Goal: Task Accomplishment & Management: Use online tool/utility

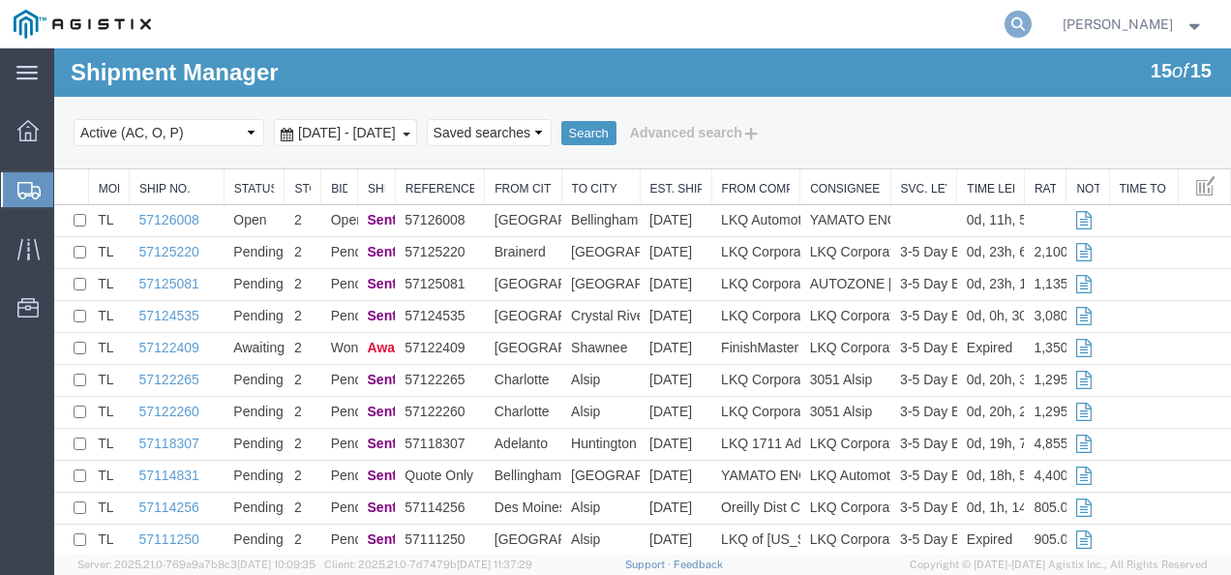
drag, startPoint x: 1012, startPoint y: 26, endPoint x: 1049, endPoint y: 18, distance: 37.6
click at [1019, 24] on agx-global-search at bounding box center [724, 24] width 619 height 48
click at [1034, 18] on form at bounding box center [1018, 24] width 31 height 48
click at [1031, 25] on icon at bounding box center [1017, 24] width 27 height 27
paste input "57124535"
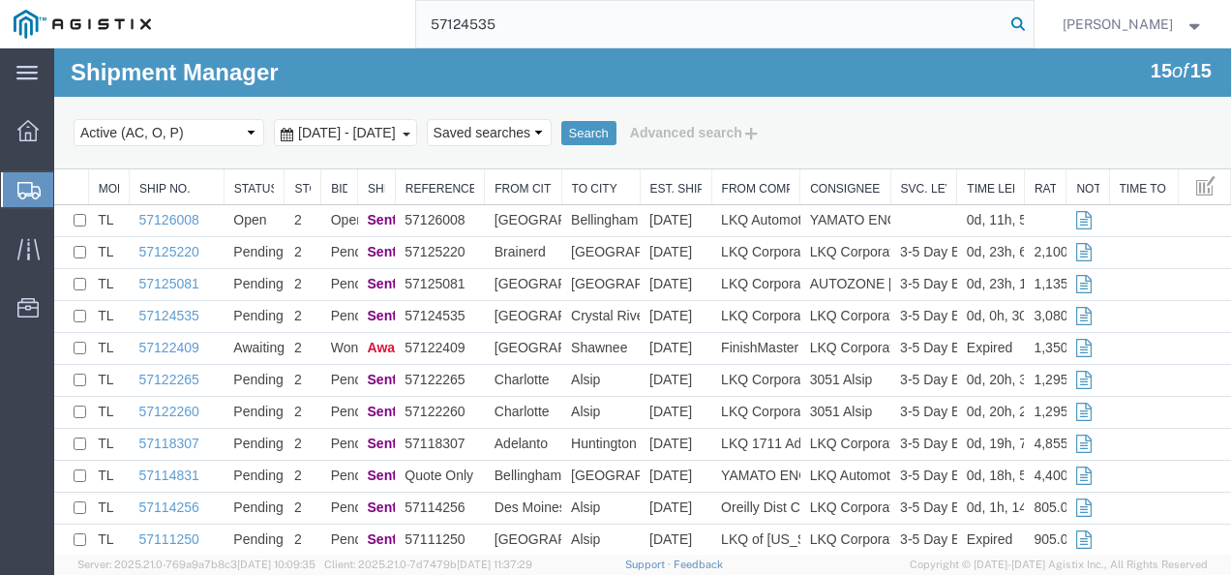
type input "57124535"
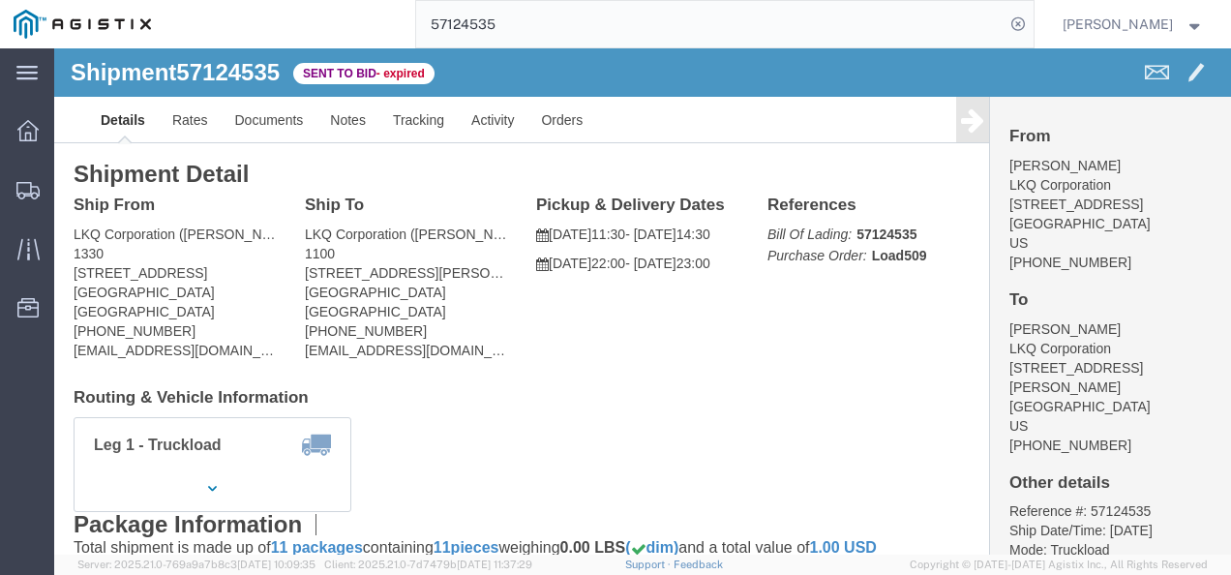
click div "Leg 1 - Truckload Vehicle 1: Standard Dry Van (53 Feet) Number of trucks: 1"
click link "Rates"
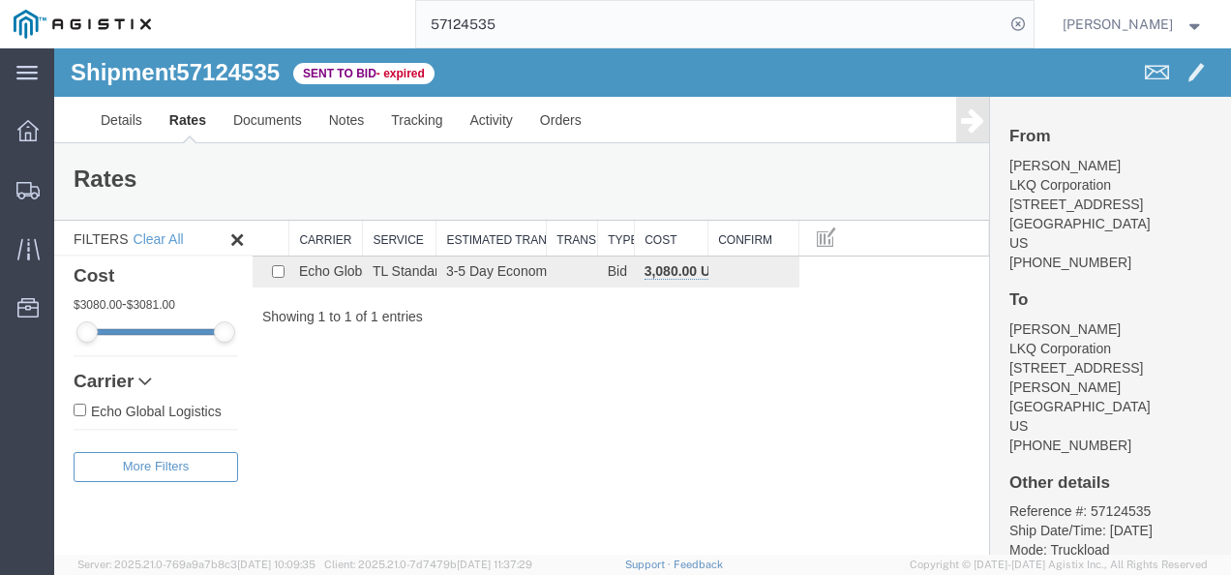
click at [519, 421] on div "Shipment 57124535 1 of 1 Sent to Bid - expired Details Rates Documents Notes Tr…" at bounding box center [642, 301] width 1176 height 506
click at [98, 95] on div "Shipment 57124535 1 of 1 Sent to Bid - expired" at bounding box center [349, 78] width 586 height 37
click at [108, 114] on link "Details" at bounding box center [121, 120] width 69 height 46
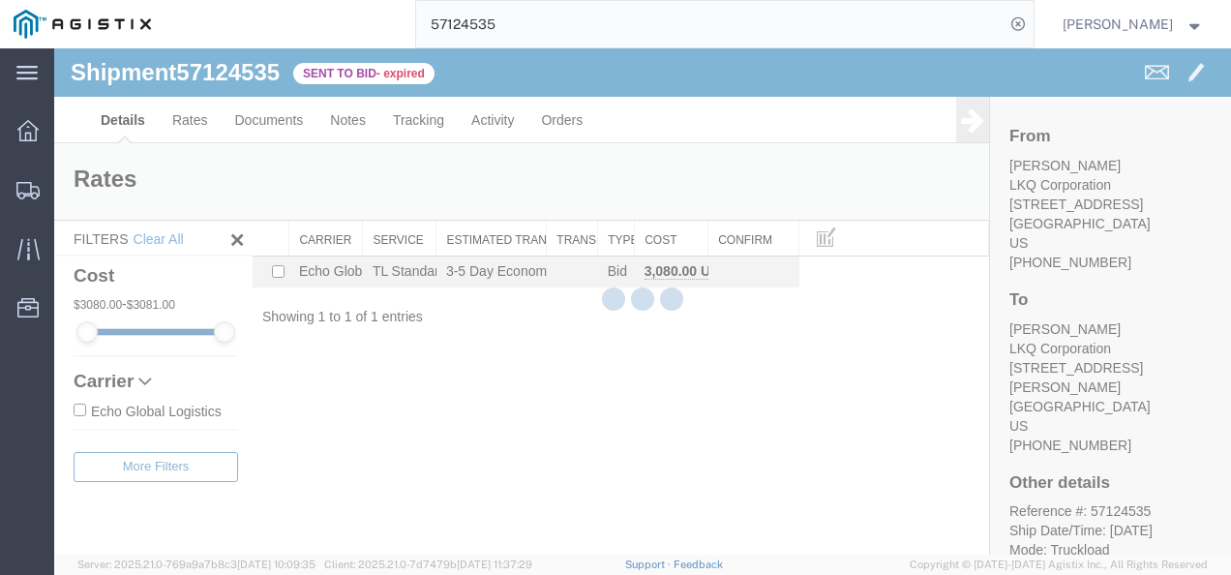
drag, startPoint x: 645, startPoint y: 397, endPoint x: 660, endPoint y: 505, distance: 109.3
click at [647, 403] on div at bounding box center [642, 301] width 1176 height 506
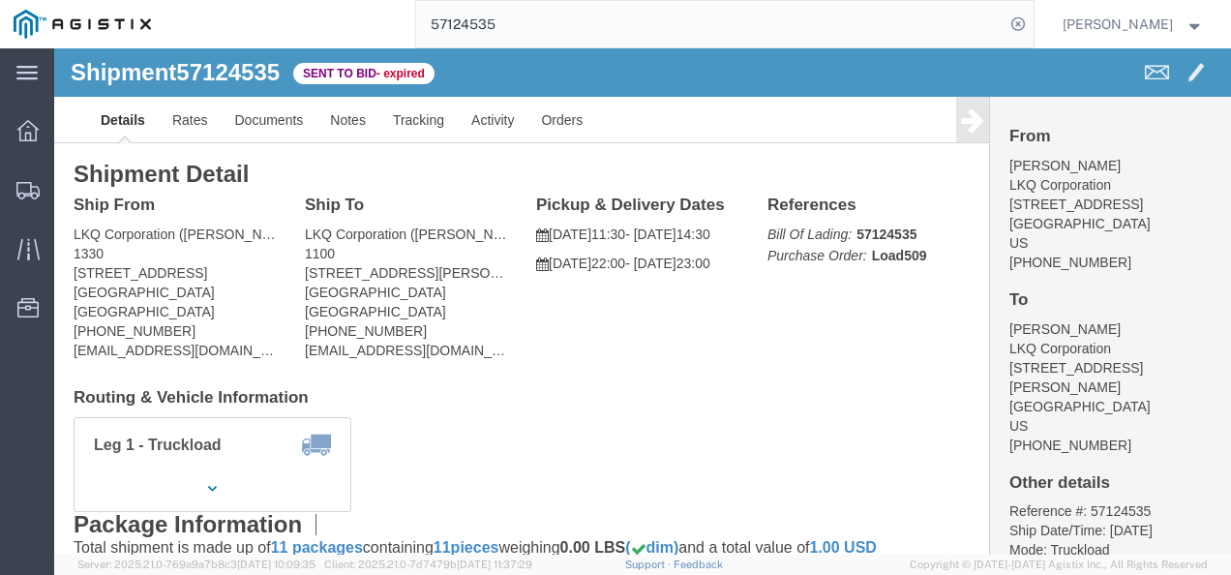
click div "Leg 1 - Truckload Vehicle 1: Standard Dry Van (53 Feet) Number of trucks: 1"
drag, startPoint x: 675, startPoint y: 342, endPoint x: 643, endPoint y: 299, distance: 54.0
click h4 "Routing & Vehicle Information"
click div "Shipment Detail Ship From LKQ Corporation (Michael Tromotola) 1330 41247 E. Hur…"
drag, startPoint x: 493, startPoint y: 331, endPoint x: 627, endPoint y: 397, distance: 148.8
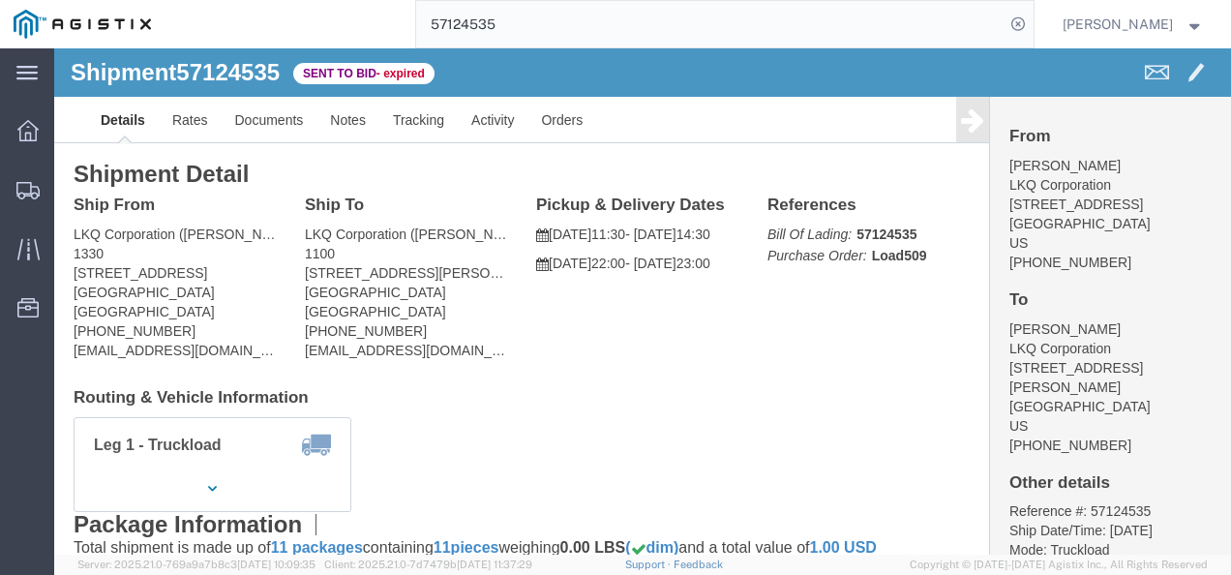
click div "Shipment Detail Ship From LKQ Corporation (Michael Tromotola) 1330 41247 E. Hur…"
click div "Leg 1 - Truckload Vehicle 1: Standard Dry Van (53 Feet) Number of trucks: 1"
click div "Shipment Detail Ship From LKQ Corporation (Michael Tromotola) 1330 41247 E. Hur…"
drag, startPoint x: 638, startPoint y: 325, endPoint x: 669, endPoint y: 364, distance: 49.6
click div "Shipment Detail Ship From LKQ Corporation (Michael Tromotola) 1330 41247 E. Hur…"
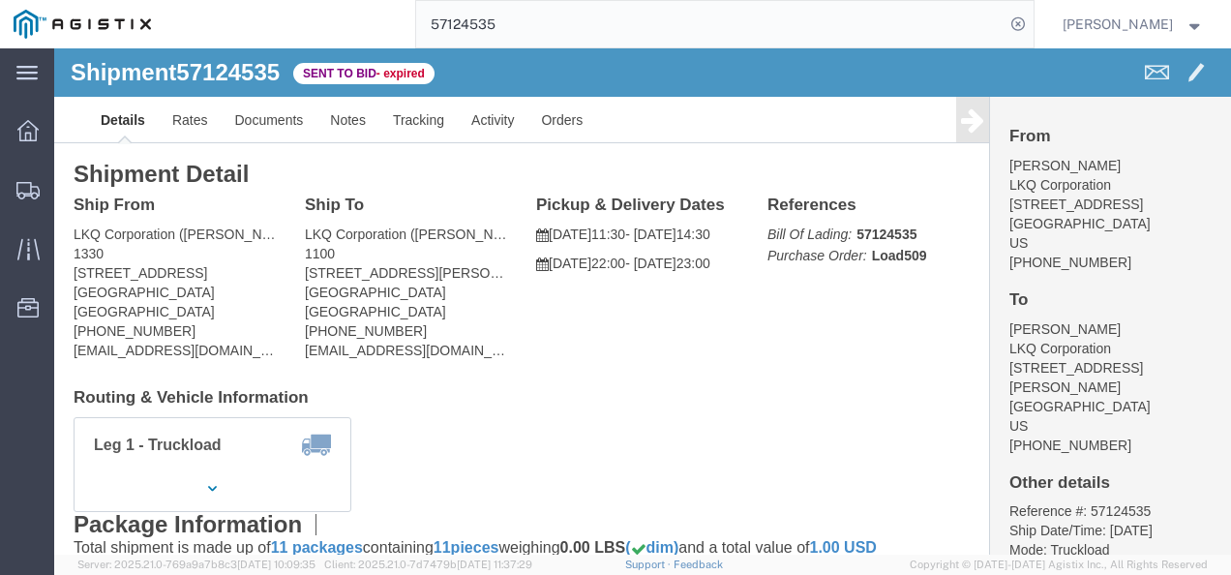
click h4 "Routing & Vehicle Information"
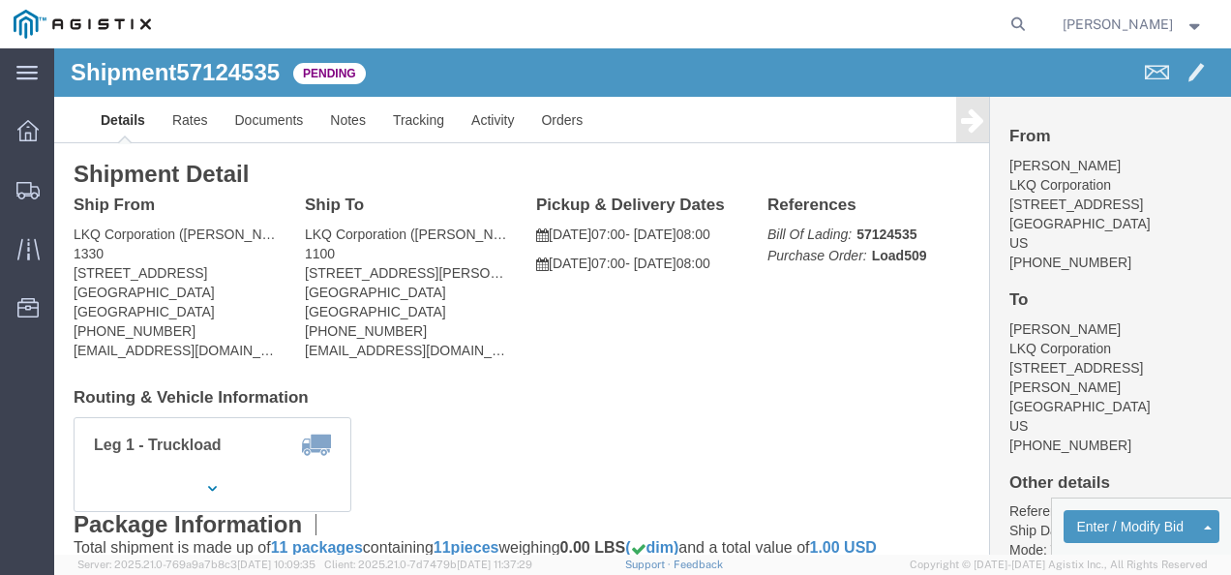
drag, startPoint x: 502, startPoint y: 349, endPoint x: 157, endPoint y: 286, distance: 351.0
click h4 "Routing & Vehicle Information"
drag, startPoint x: 484, startPoint y: 360, endPoint x: 504, endPoint y: 400, distance: 44.6
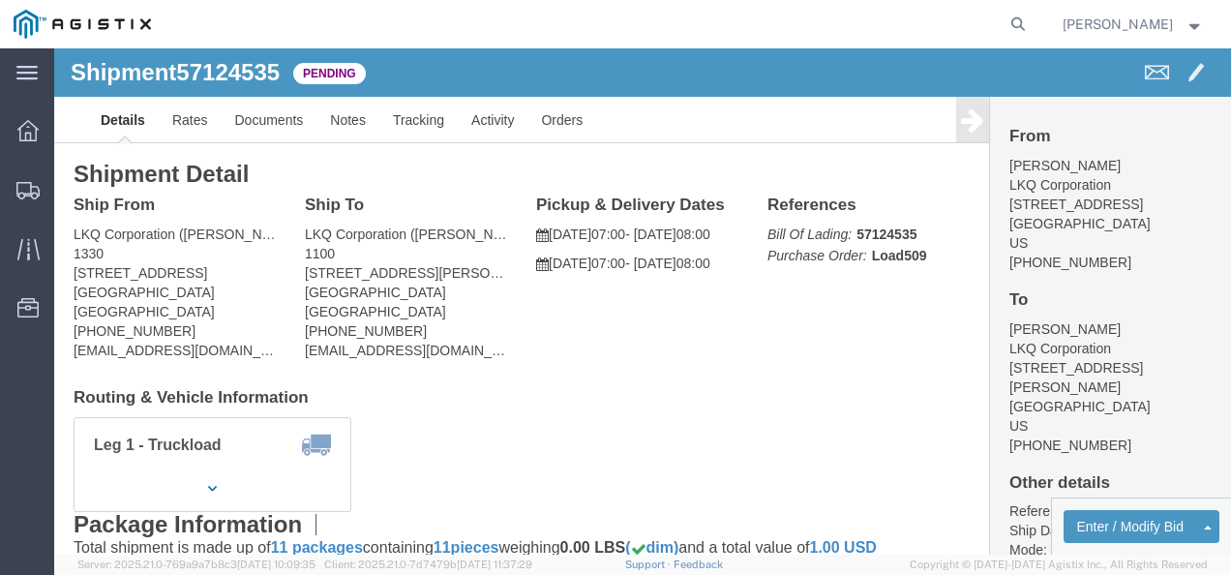
click div "Shipment Detail Ship From LKQ Corporation ([PERSON_NAME]) 1330 [STREET_ADDRESS]…"
drag, startPoint x: 671, startPoint y: 430, endPoint x: 518, endPoint y: 333, distance: 182.2
click div "Leg 1 - Truckload Vehicle 1: Standard Dry Van (53 Feet) Number of trucks: 1"
click link "Rates"
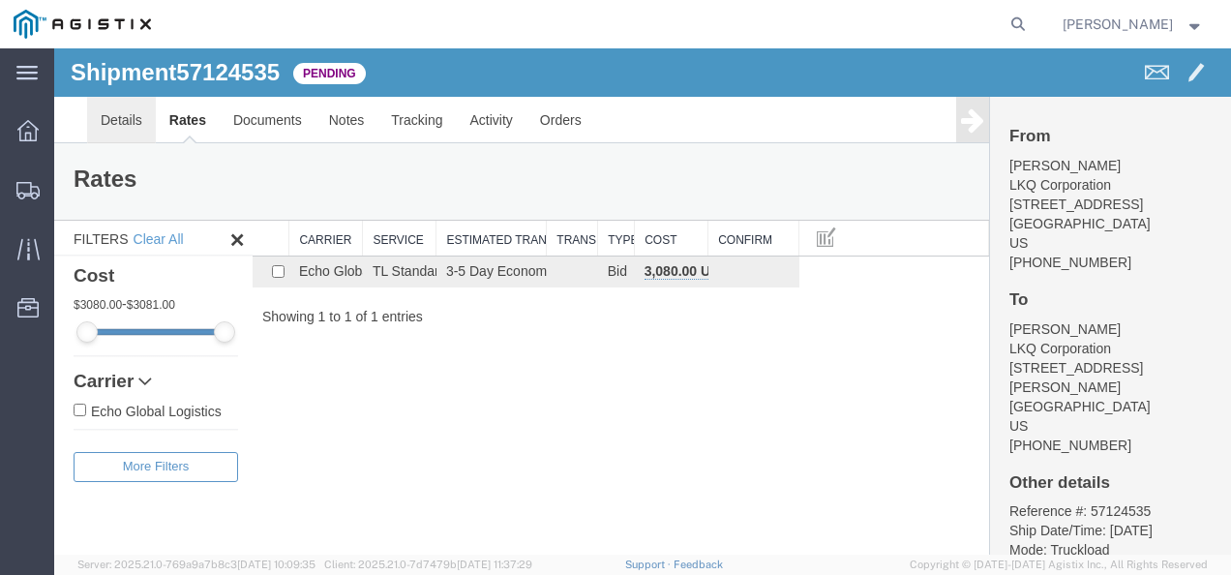
click at [114, 108] on link "Details" at bounding box center [121, 120] width 69 height 46
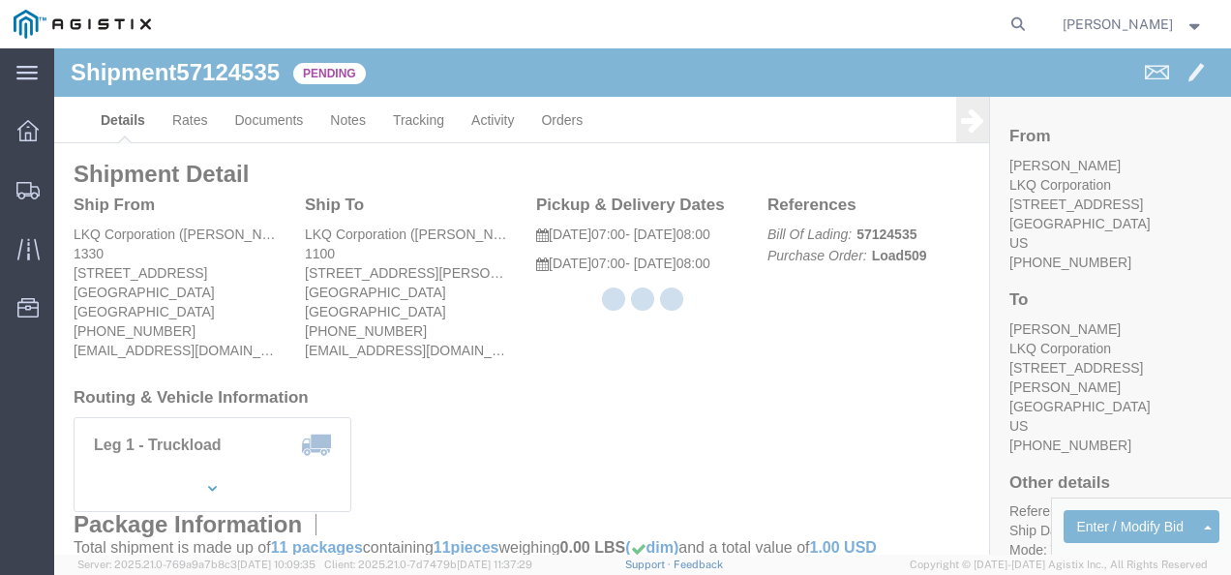
click at [1089, 501] on div at bounding box center [642, 301] width 1176 height 506
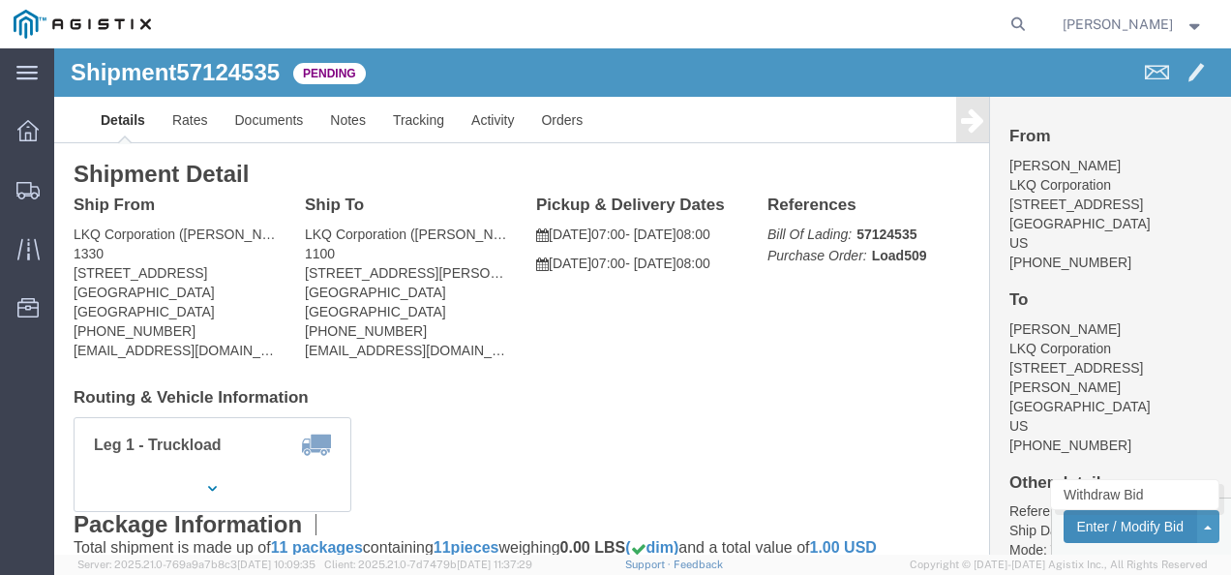
click button "Enter / Modify Bid"
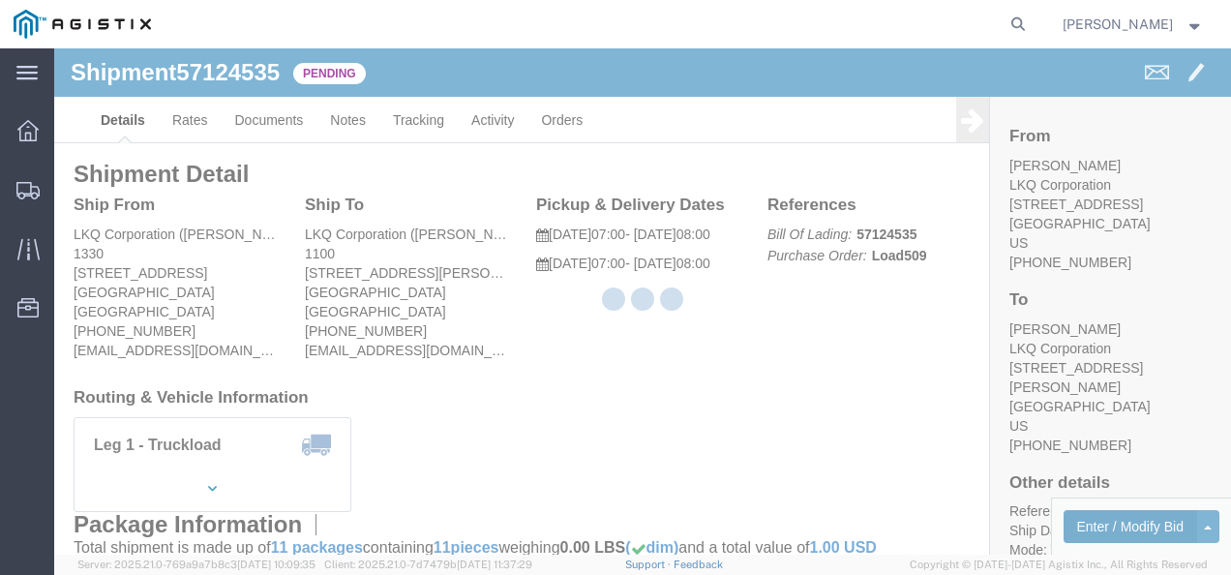
select select "4622"
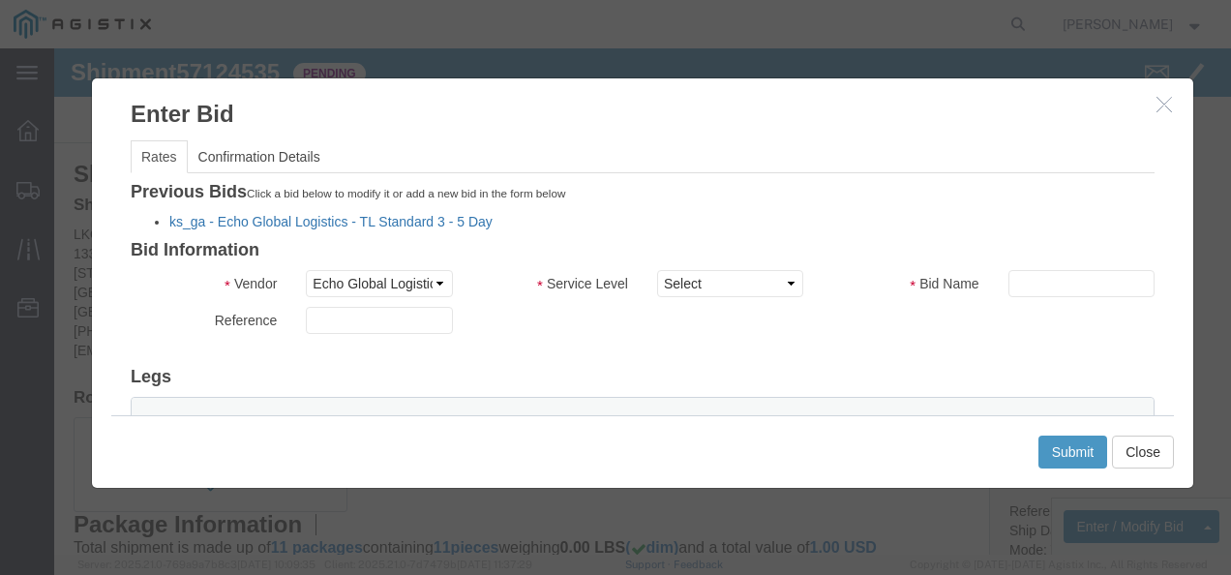
click link "ks_ga - Echo Global Logistics - TL Standard 3 - 5 Day"
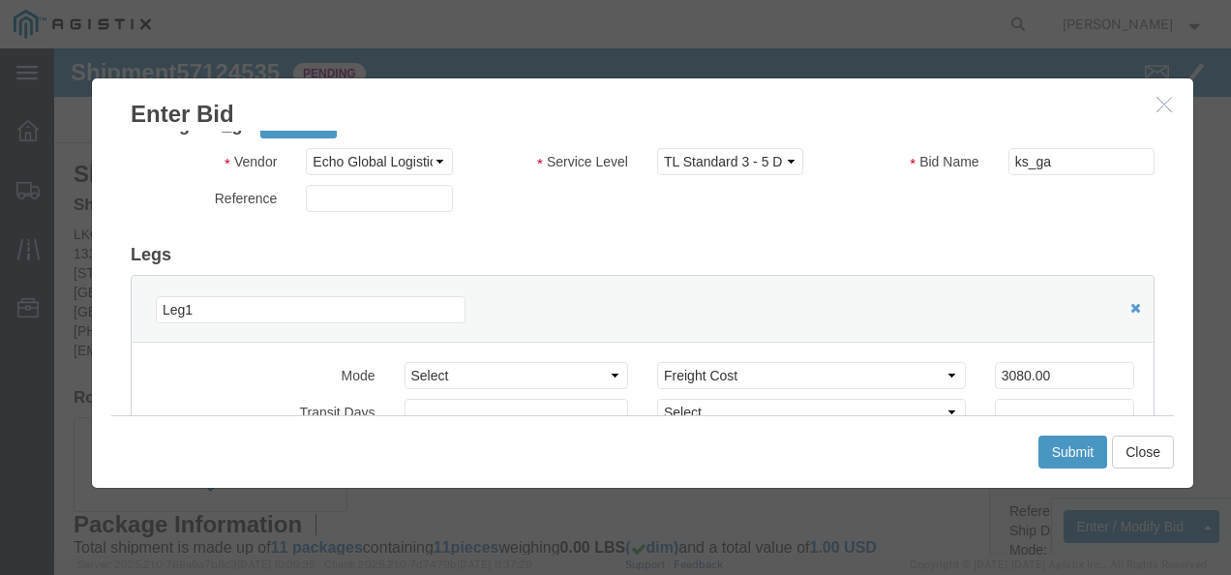
scroll to position [97, 0]
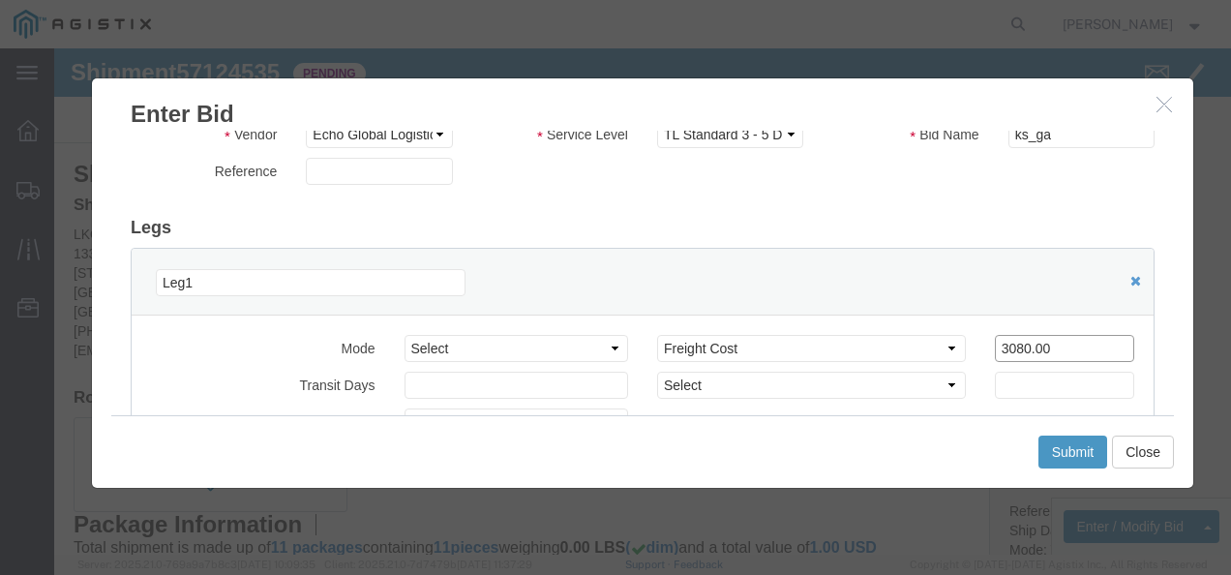
drag, startPoint x: 638, startPoint y: 259, endPoint x: 609, endPoint y: 253, distance: 29.6
click div "Leg1 Mode Select Air Less than Truckload Multi-Leg Ocean Freight Rail Small Par…"
type input "3600"
click button "Submit"
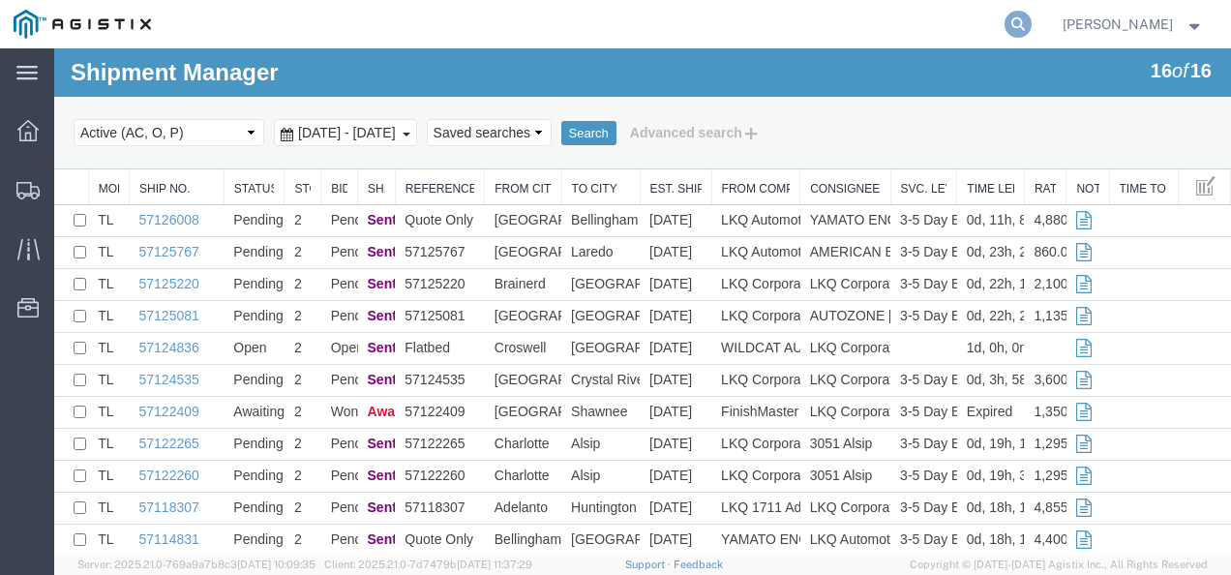
click at [1032, 10] on form at bounding box center [1018, 24] width 31 height 48
click at [1031, 21] on icon at bounding box center [1017, 24] width 27 height 27
paste input "57081248"
type input "57081248"
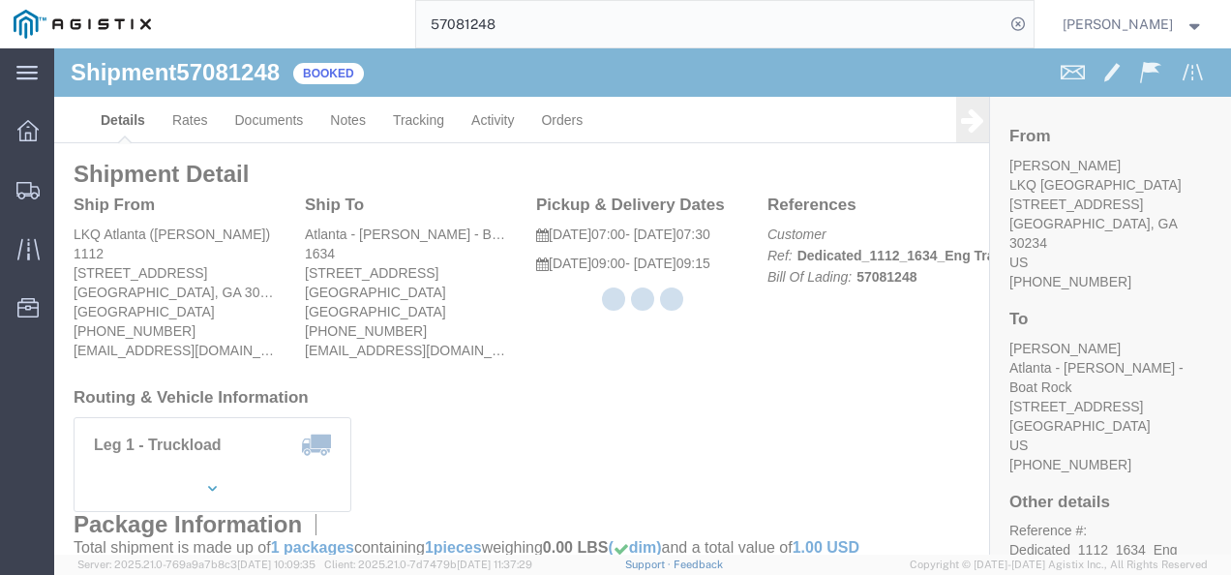
click at [598, 379] on div at bounding box center [642, 301] width 1176 height 506
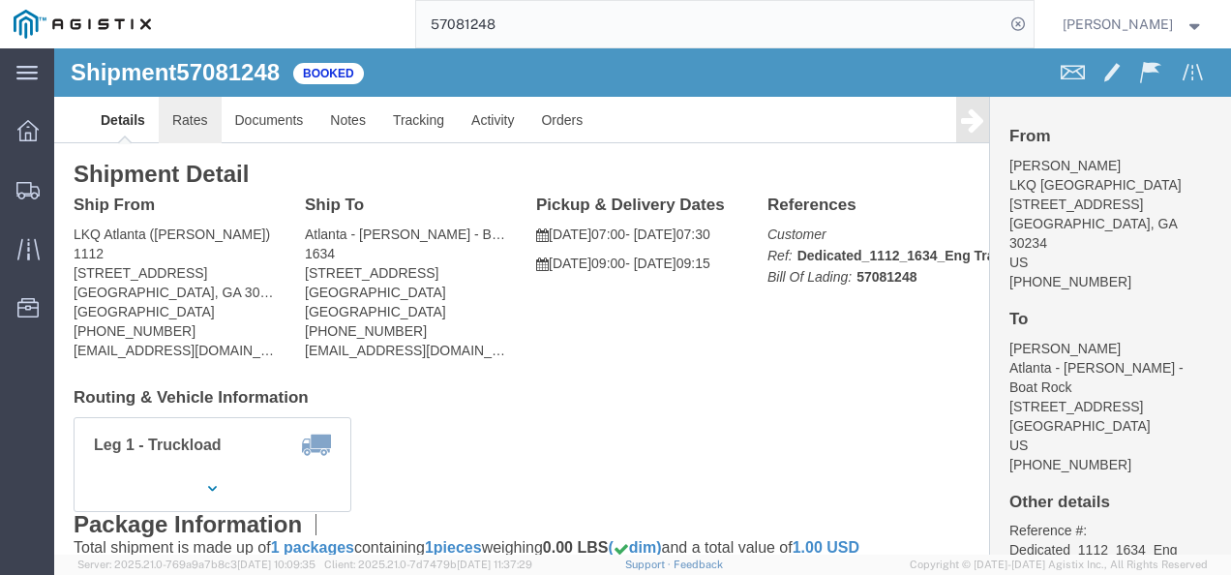
click link "Rates"
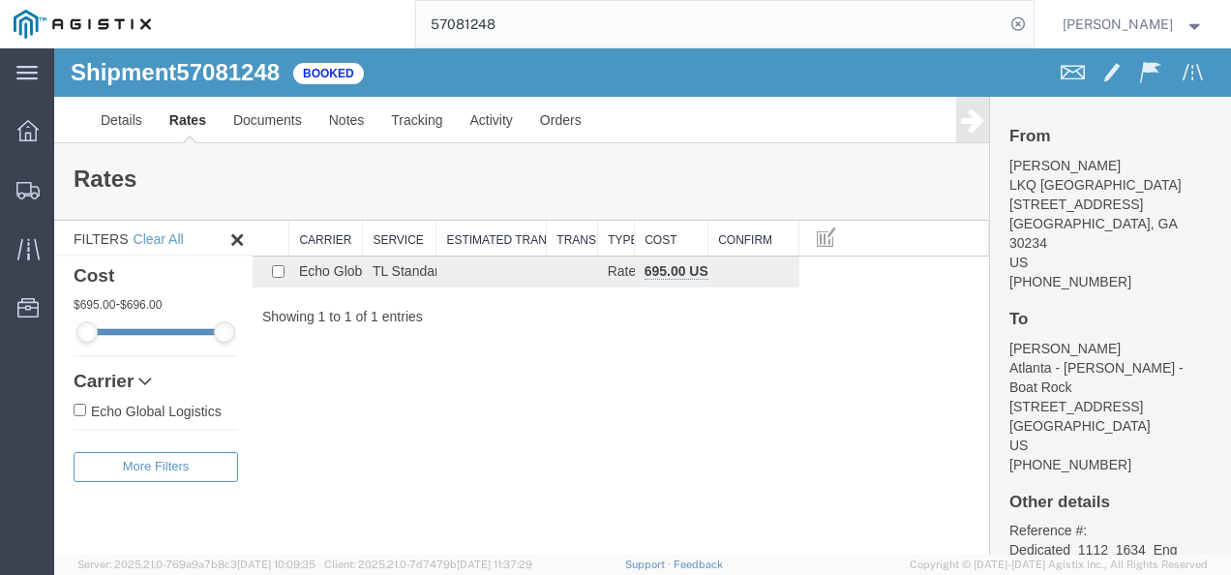
click at [734, 404] on div "Shipment 57081248 1 of 1 Booked Details Rates Documents Notes Tracking Activity…" at bounding box center [642, 301] width 1176 height 506
